Goal: Task Accomplishment & Management: Use online tool/utility

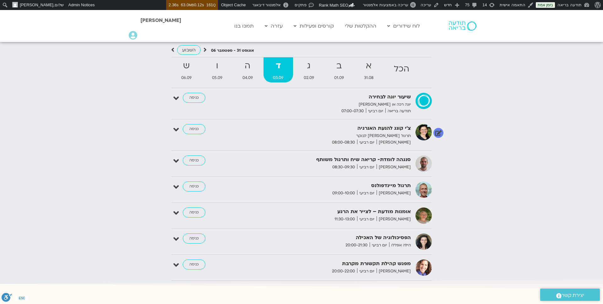
scroll to position [687, 0]
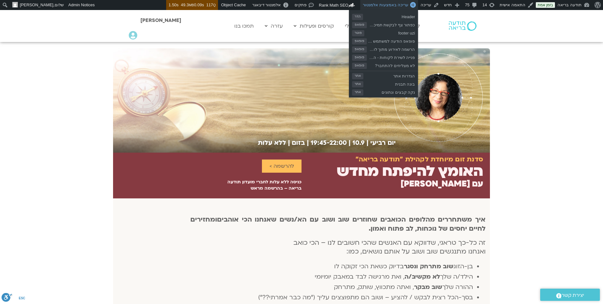
click at [408, 6] on span "עריכה באמצעות אלמנטור" at bounding box center [385, 5] width 46 height 5
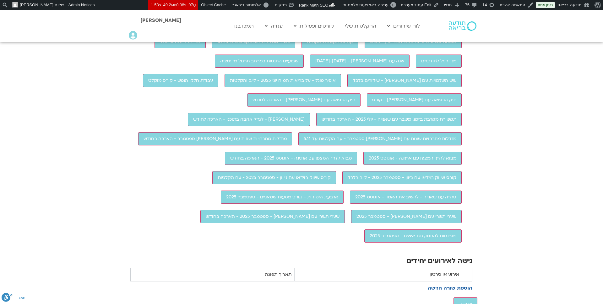
scroll to position [484, 0]
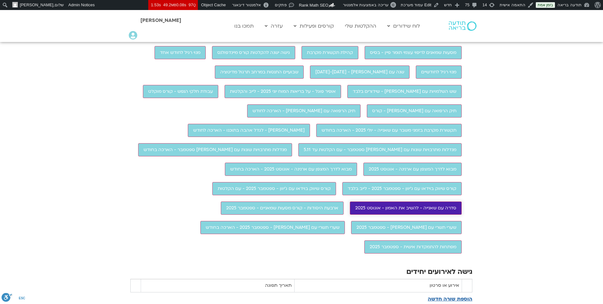
click at [350, 215] on input "סדרה עם שאנייה - להשיב את האמון - אוגוסט 2025" at bounding box center [406, 208] width 112 height 13
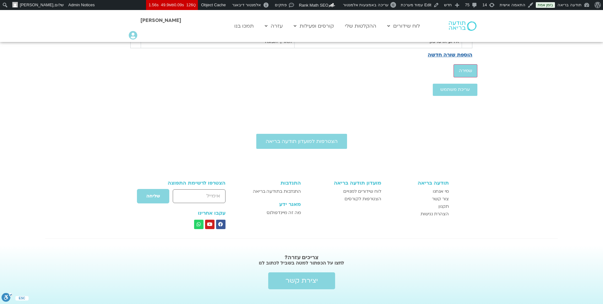
scroll to position [715, 0]
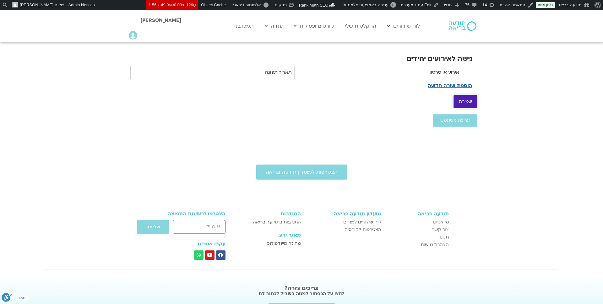
click at [463, 108] on input "שמירה" at bounding box center [465, 101] width 24 height 13
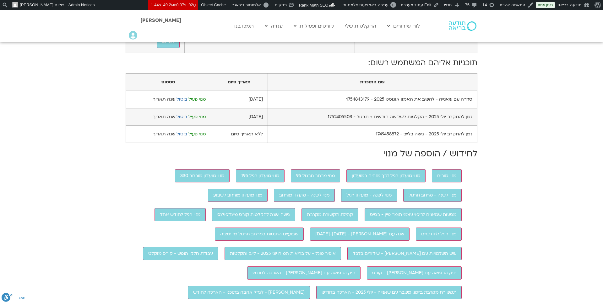
scroll to position [319, 0]
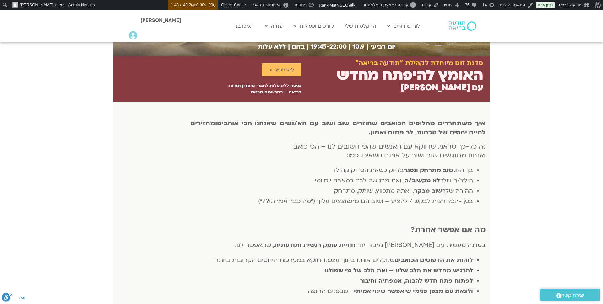
scroll to position [87, 0]
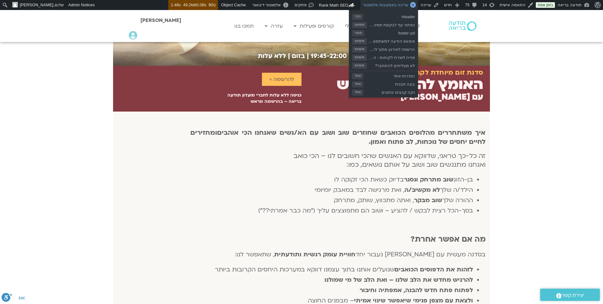
click at [395, 3] on span "עריכה באמצעות אלמנטור" at bounding box center [385, 5] width 46 height 5
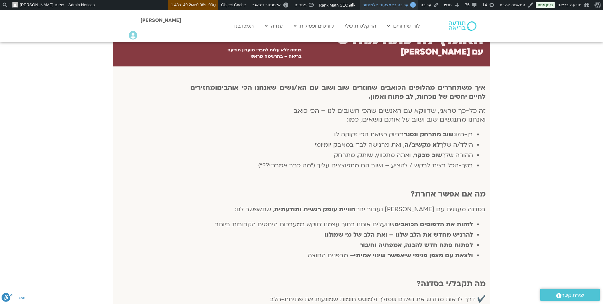
scroll to position [135, 0]
